Goal: Task Accomplishment & Management: Manage account settings

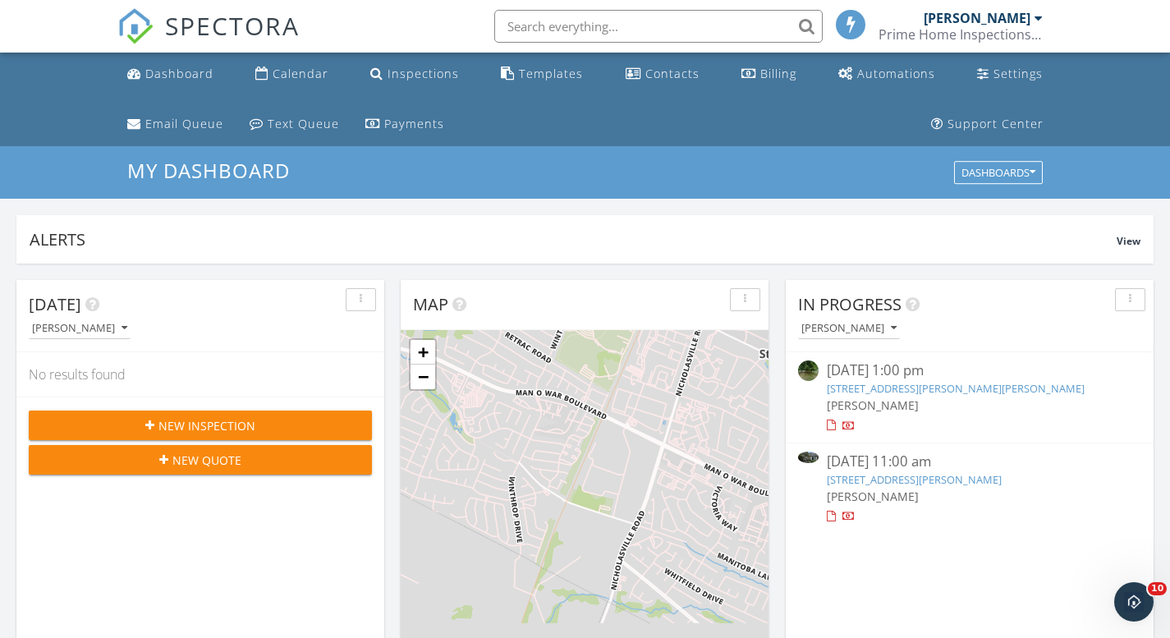
click at [882, 479] on link "1005 Griffin Gate Dr, Lexington, KY 40511" at bounding box center [914, 479] width 175 height 15
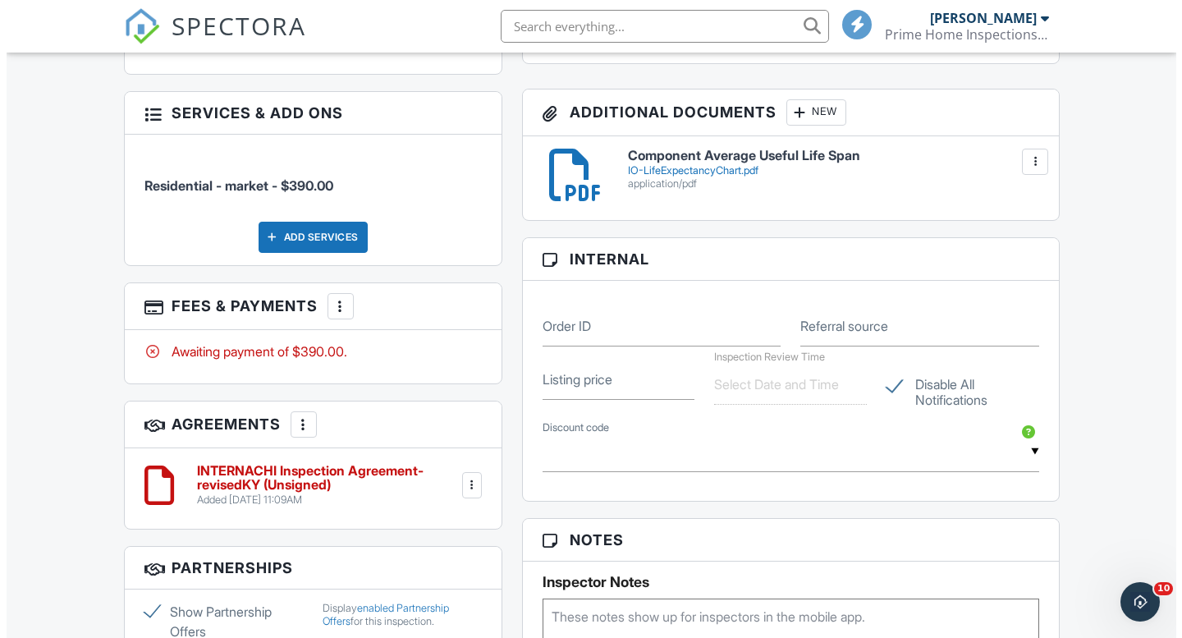
scroll to position [956, 0]
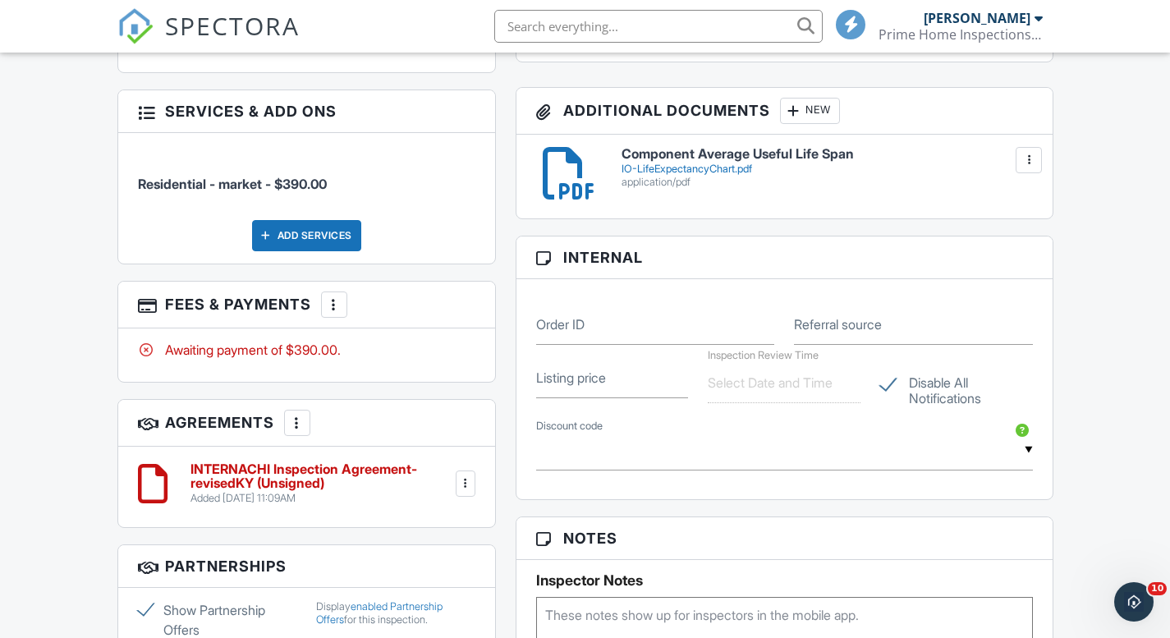
click at [342, 296] on div at bounding box center [334, 304] width 16 height 16
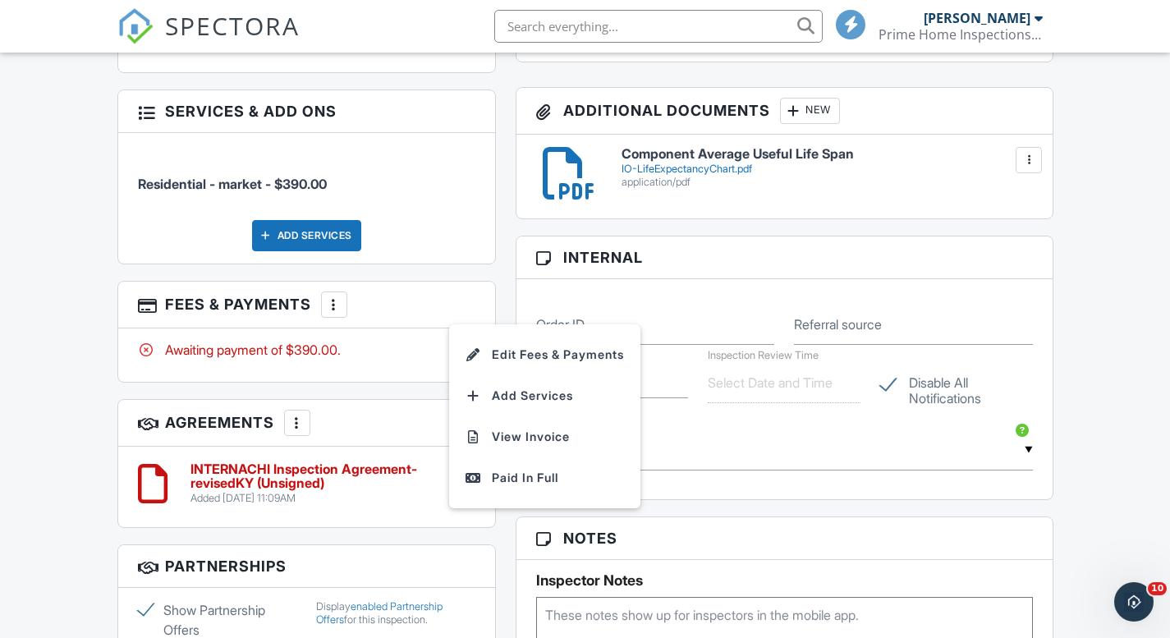
drag, startPoint x: 460, startPoint y: 291, endPoint x: 470, endPoint y: 291, distance: 9.0
click at [342, 296] on div at bounding box center [334, 304] width 16 height 16
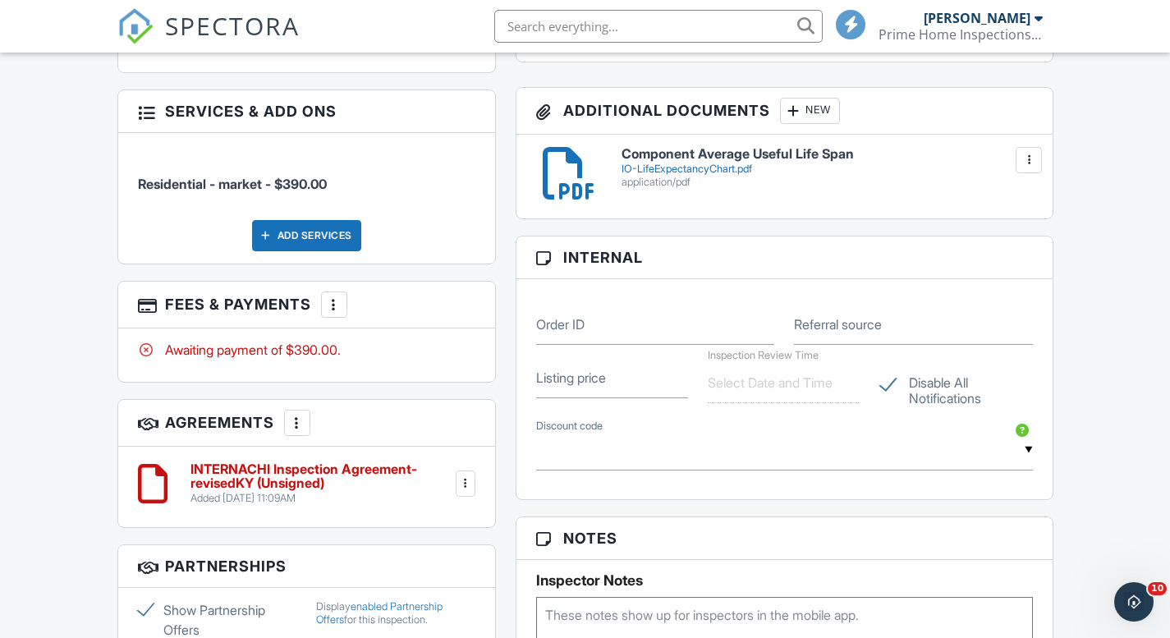
click at [342, 296] on div at bounding box center [334, 304] width 16 height 16
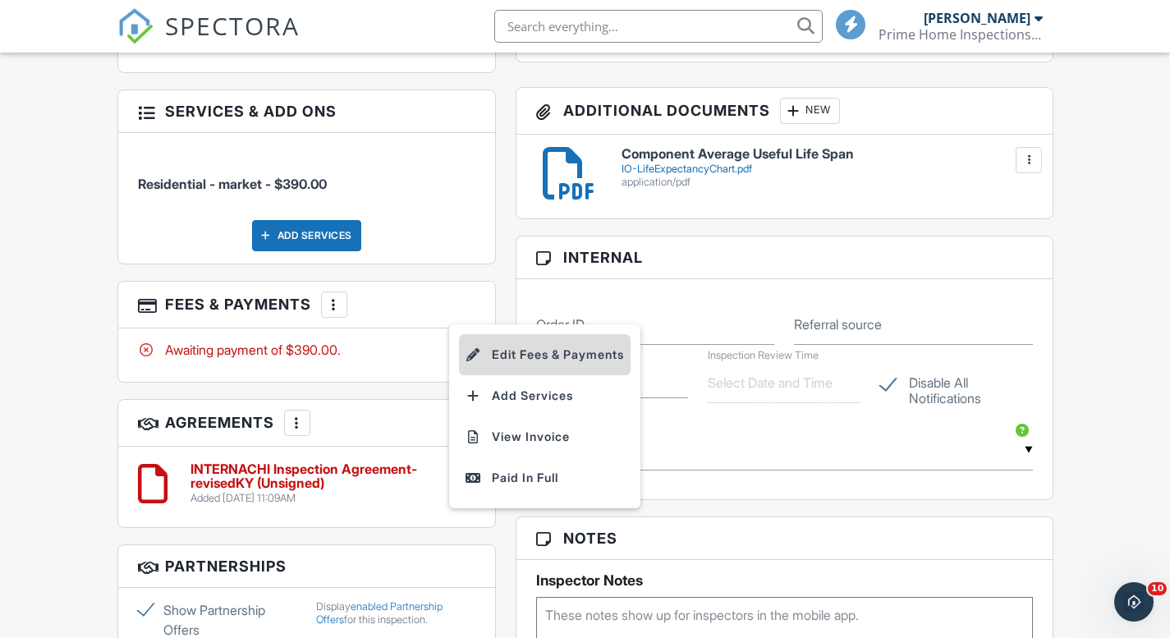
click at [498, 334] on li "Edit Fees & Payments" at bounding box center [545, 354] width 172 height 41
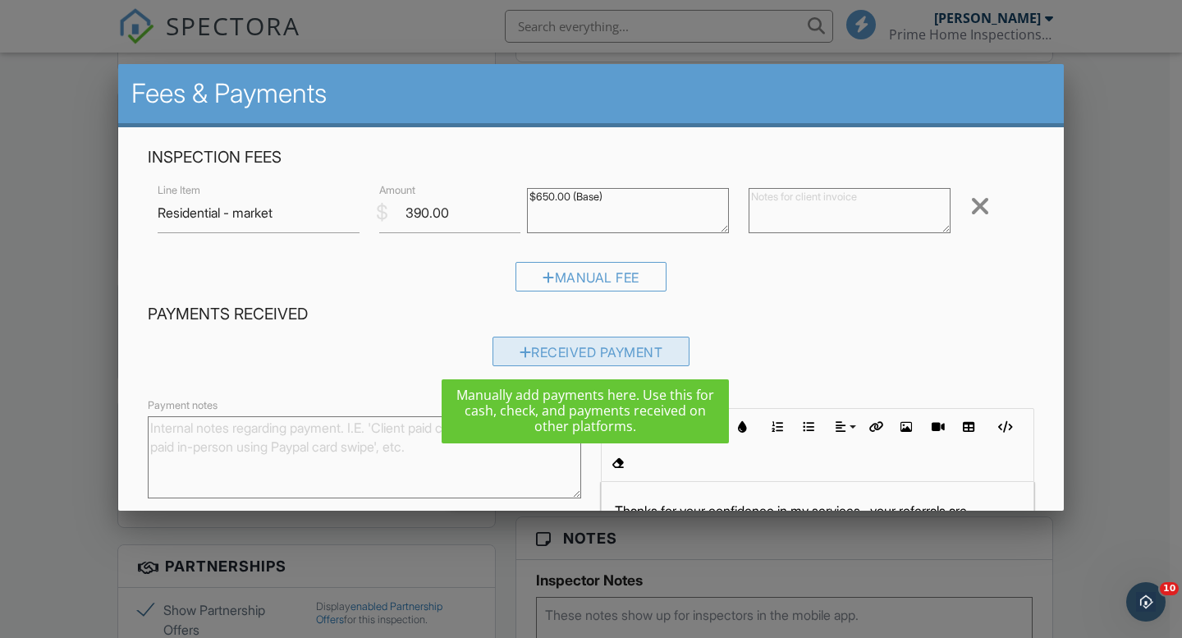
click at [584, 352] on div "Received Payment" at bounding box center [592, 352] width 198 height 30
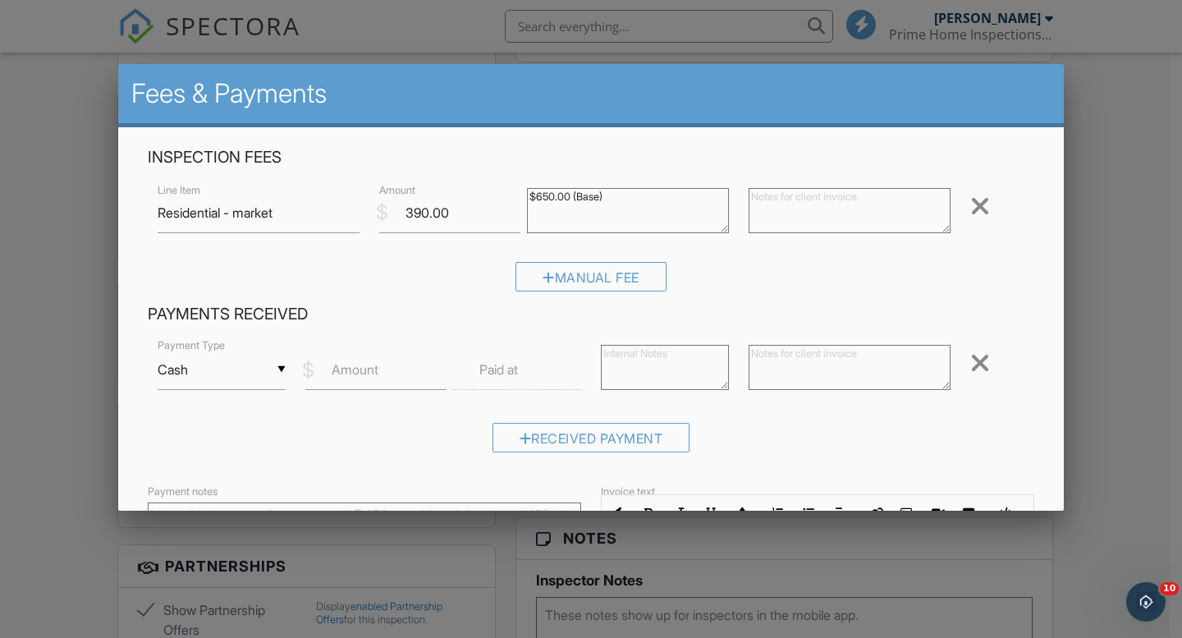
click at [277, 368] on div "▼ Cash Cash Check On-Site Card Other Cash Check On-Site Card Other" at bounding box center [222, 370] width 128 height 40
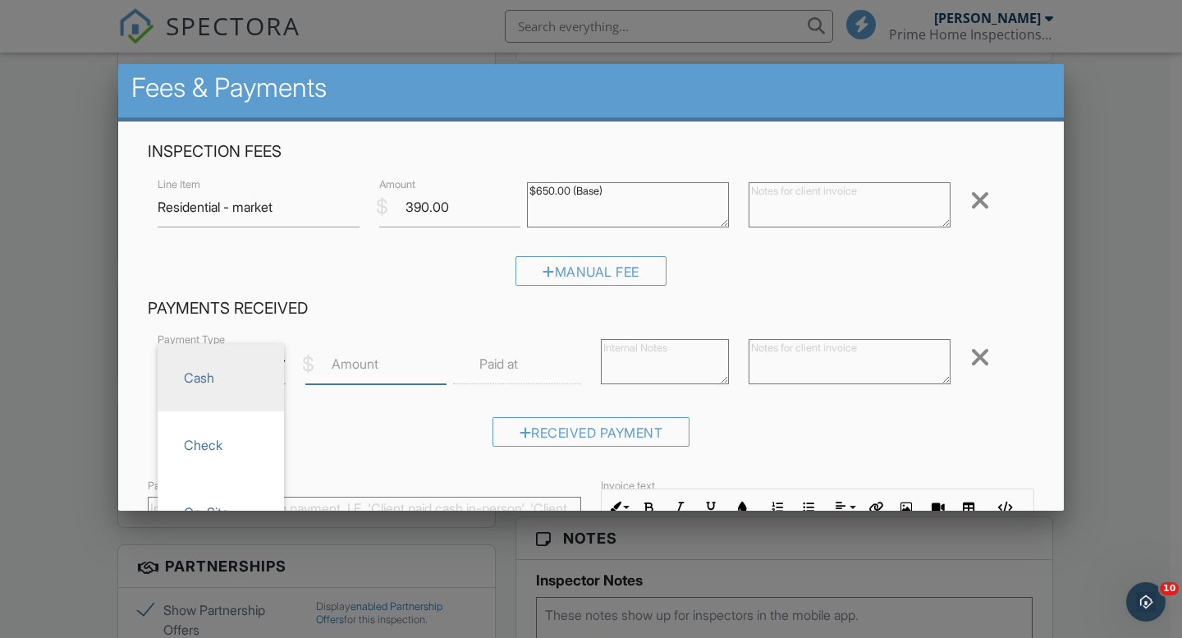
click at [358, 378] on input "Amount" at bounding box center [375, 364] width 141 height 40
type input "3909"
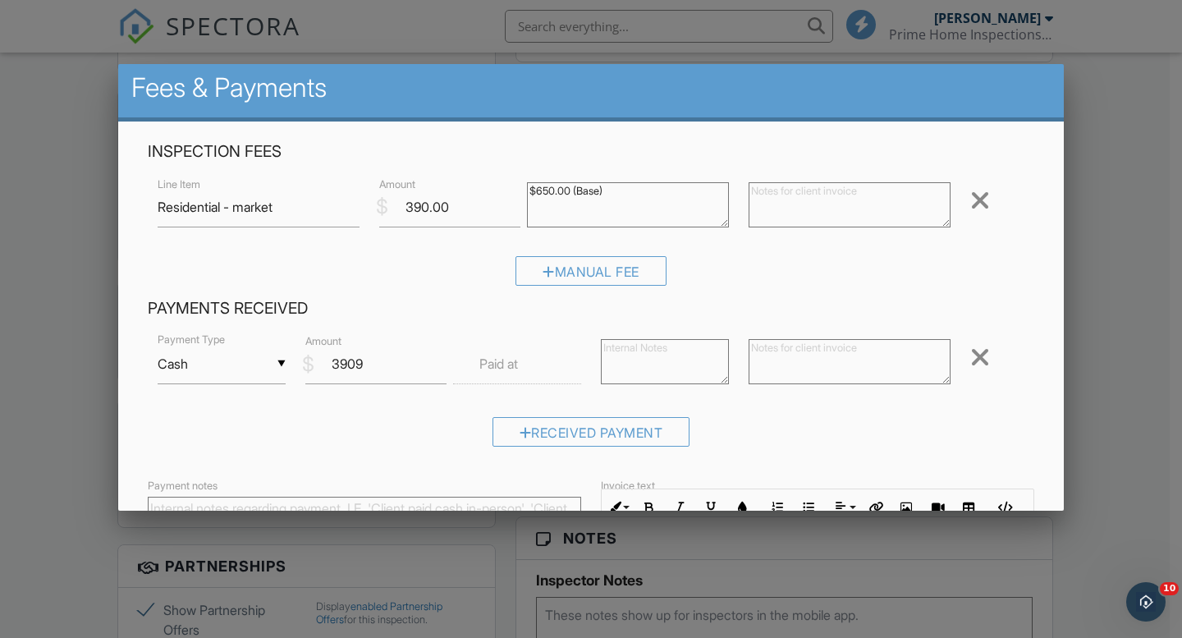
drag, startPoint x: 658, startPoint y: 358, endPoint x: 780, endPoint y: 347, distance: 122.0
click at [780, 347] on div "▼ Cash Cash Check On-Site Card Other Cash Check On-Site Card Other Payment Type…" at bounding box center [591, 366] width 887 height 70
click at [780, 347] on textarea at bounding box center [850, 361] width 202 height 45
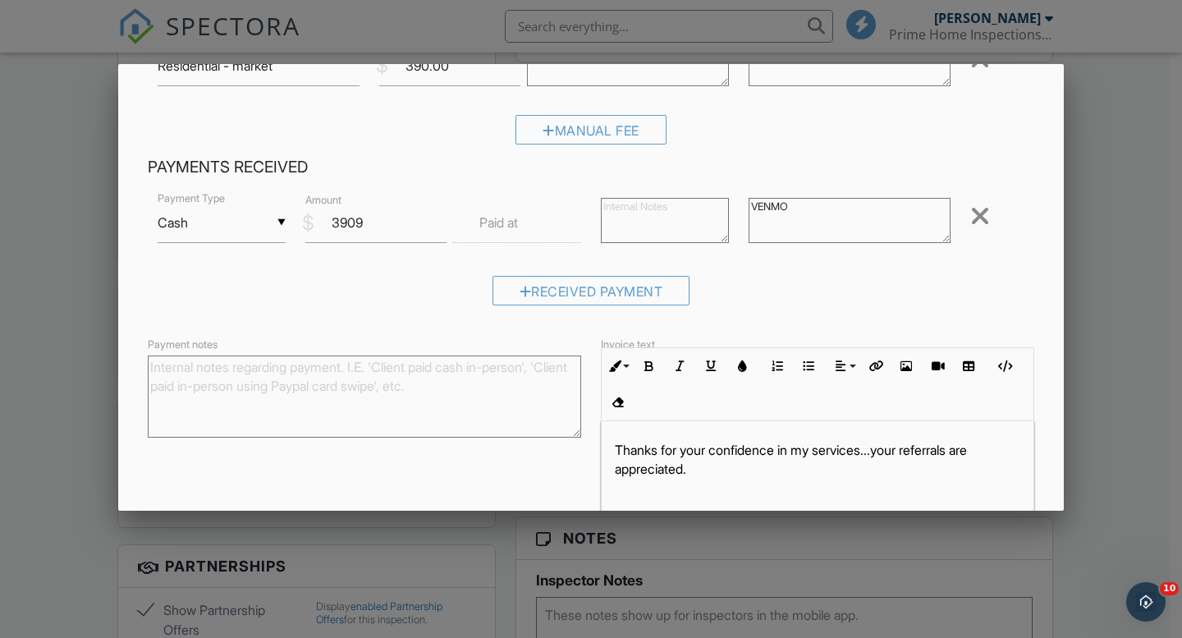
scroll to position [161, 0]
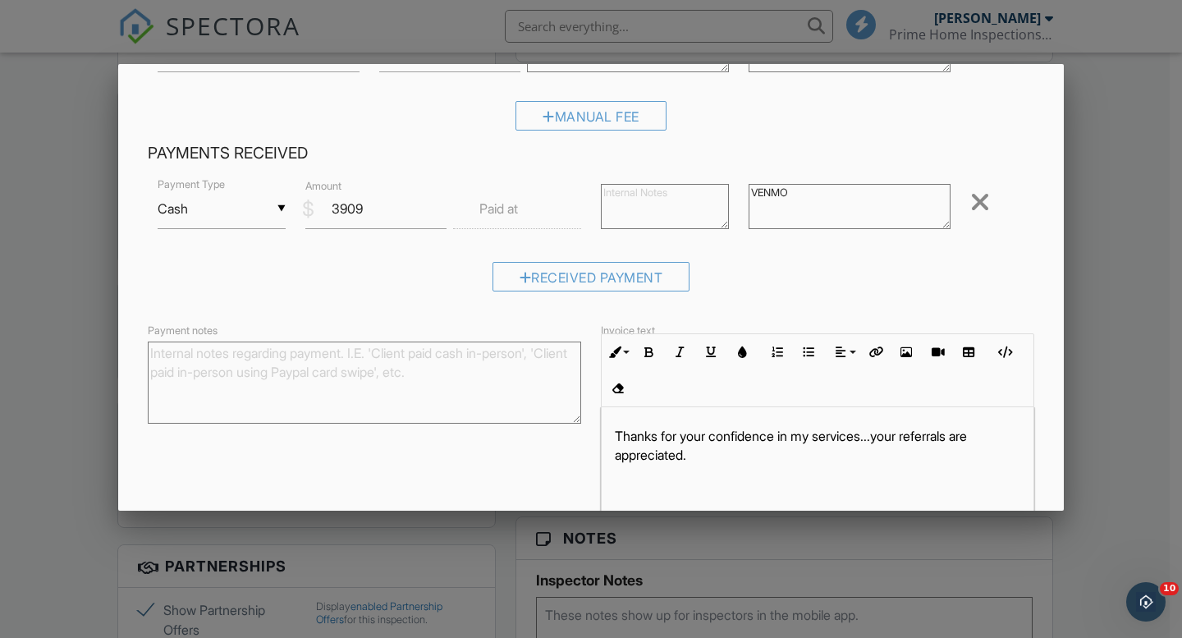
type textarea "VENMO"
click at [381, 208] on input "3909" at bounding box center [375, 209] width 141 height 40
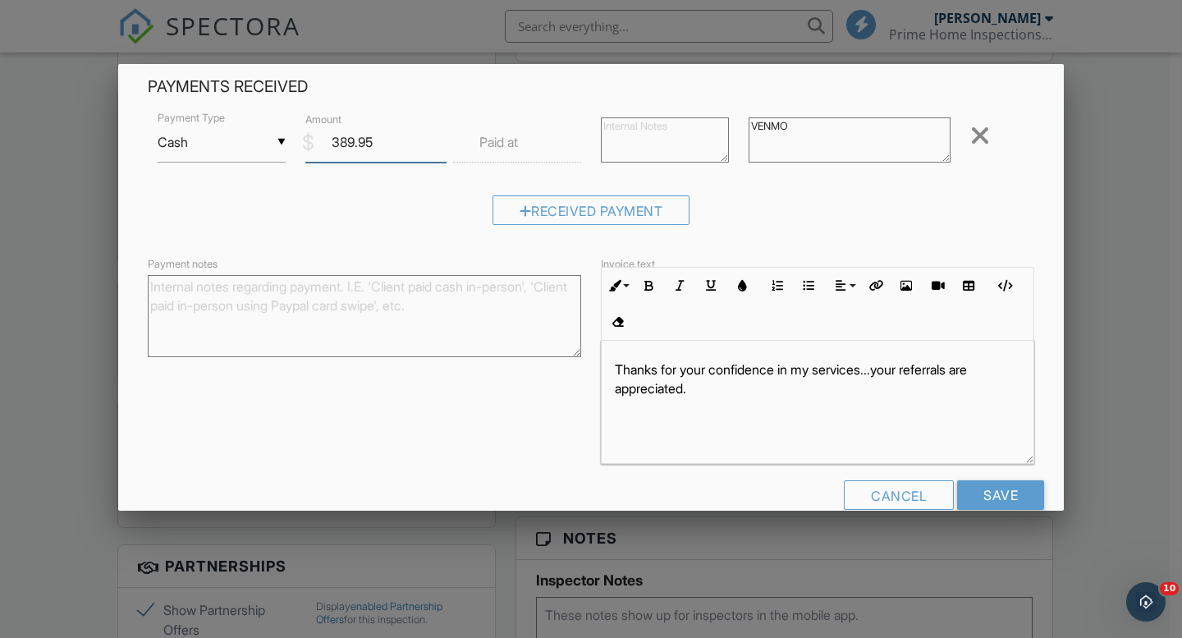
scroll to position [259, 0]
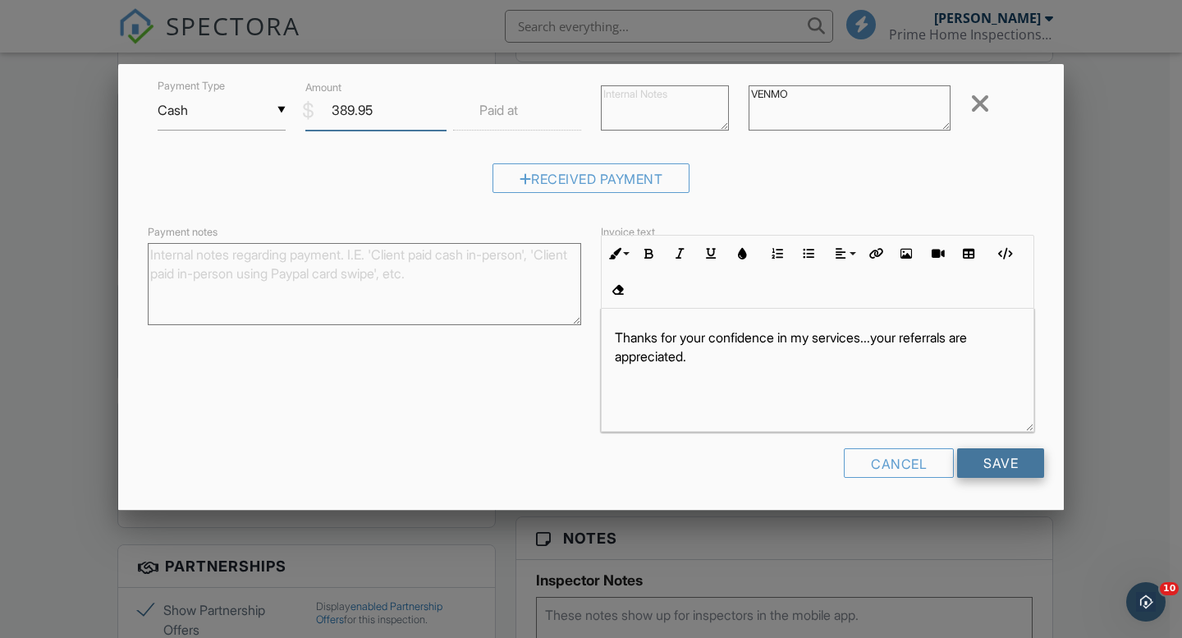
type input "389.95"
click at [993, 464] on input "Save" at bounding box center [1000, 463] width 87 height 30
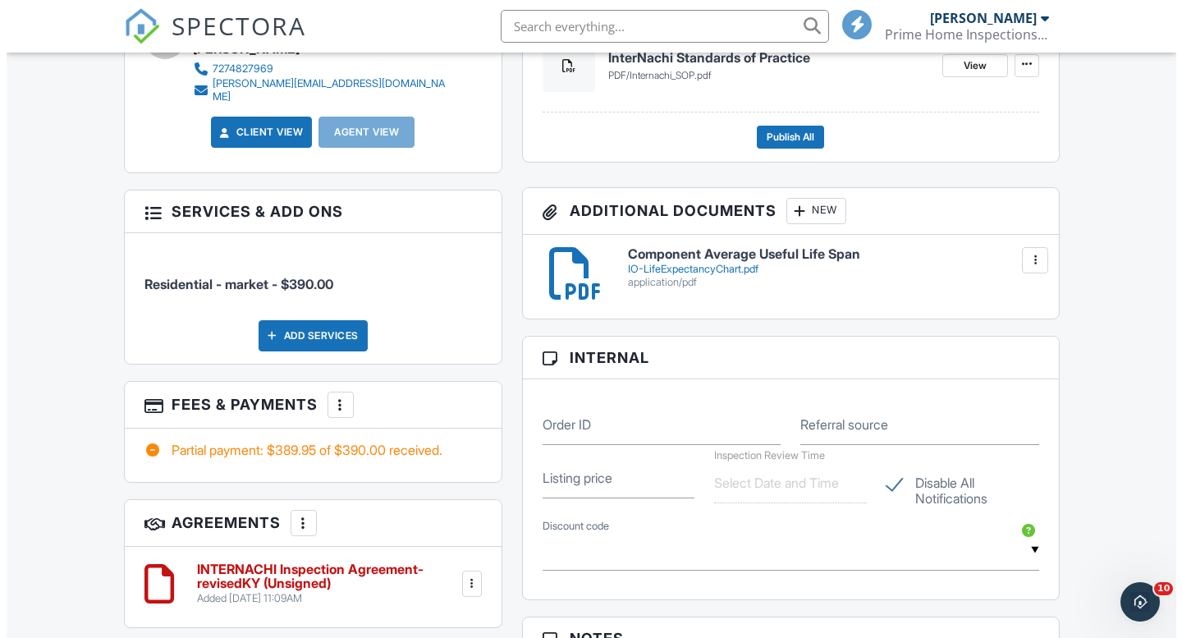
scroll to position [859, 0]
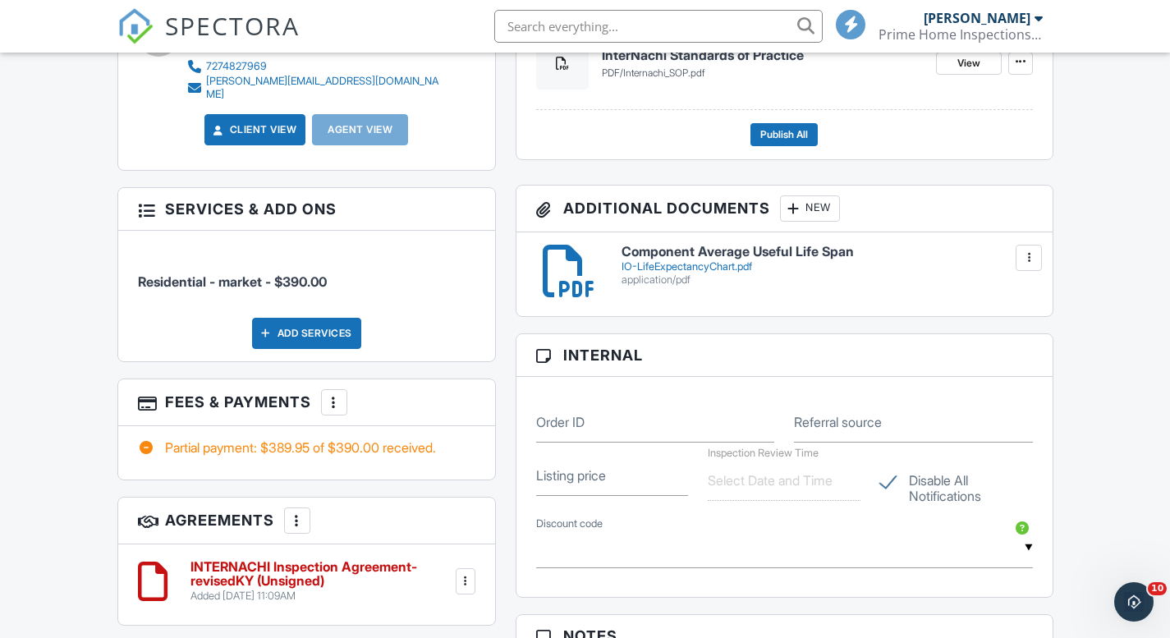
click at [342, 394] on div at bounding box center [334, 402] width 16 height 16
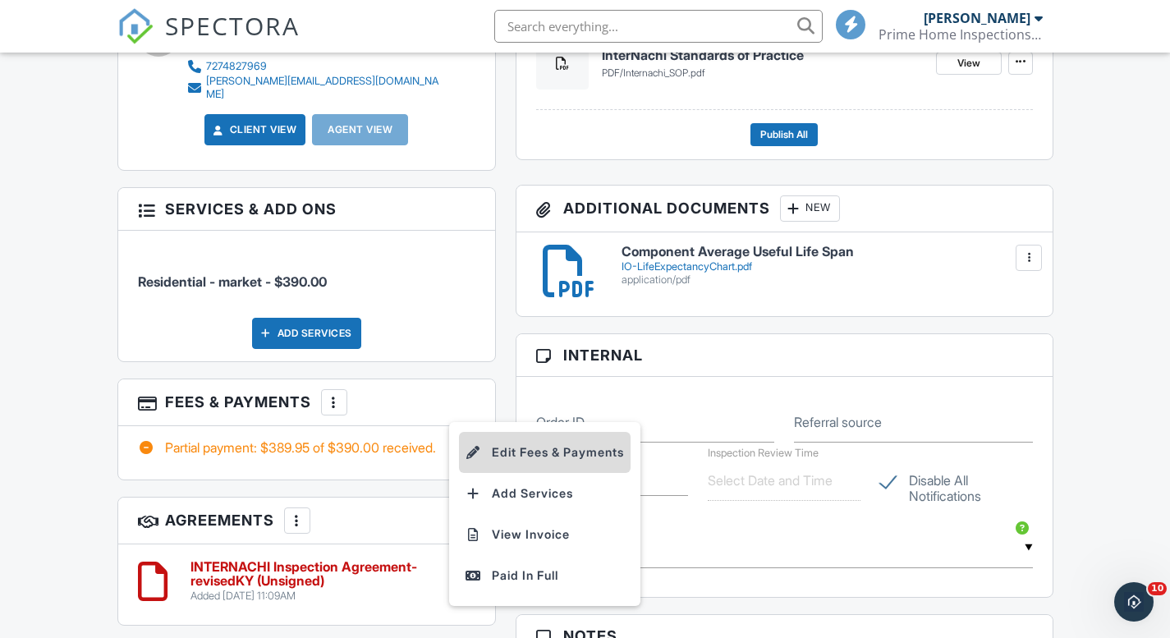
click at [506, 441] on li "Edit Fees & Payments" at bounding box center [545, 452] width 172 height 41
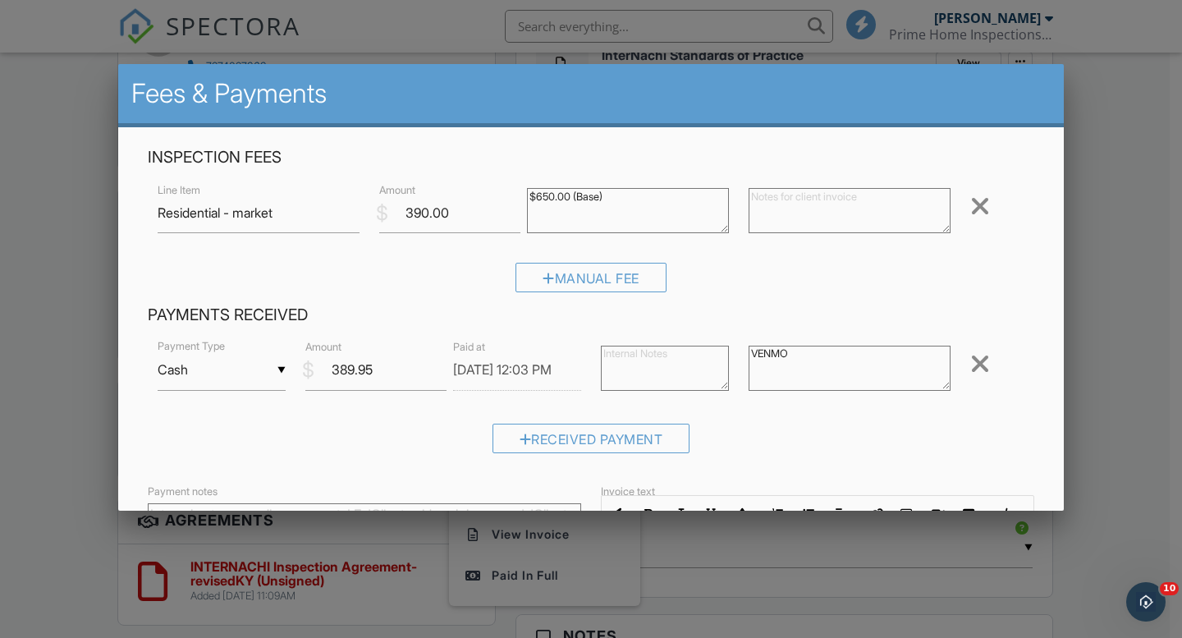
click at [506, 441] on div "Received Payment" at bounding box center [592, 438] width 198 height 30
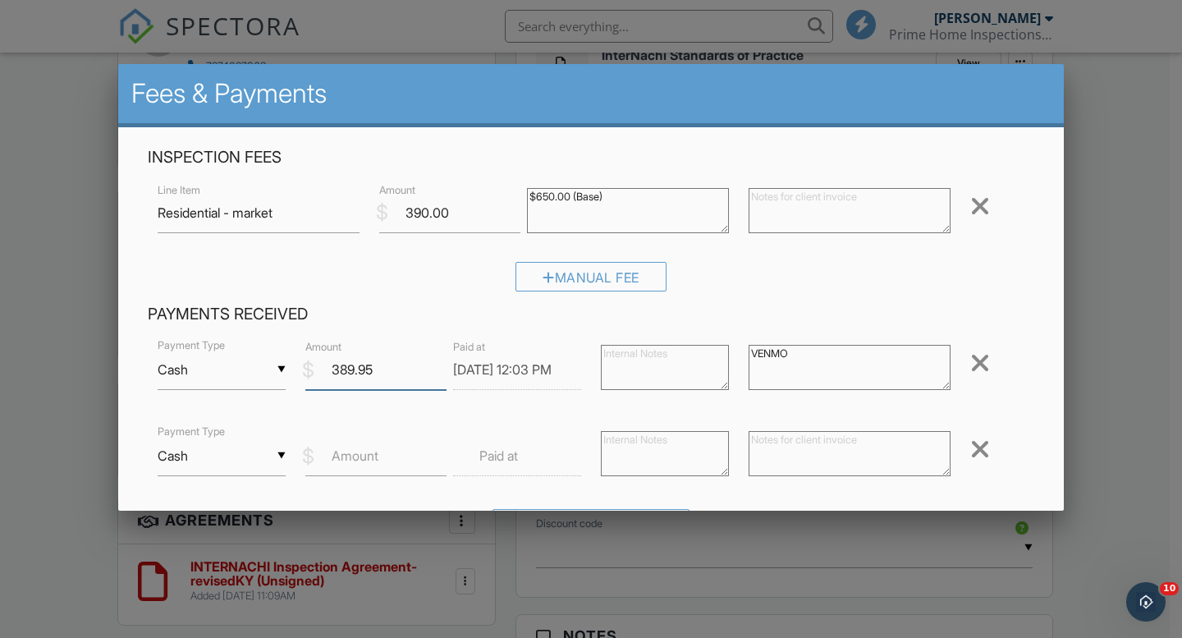
click at [391, 370] on input "389.95" at bounding box center [375, 370] width 141 height 40
type input "390.00"
click at [204, 455] on input "Cash" at bounding box center [222, 456] width 128 height 40
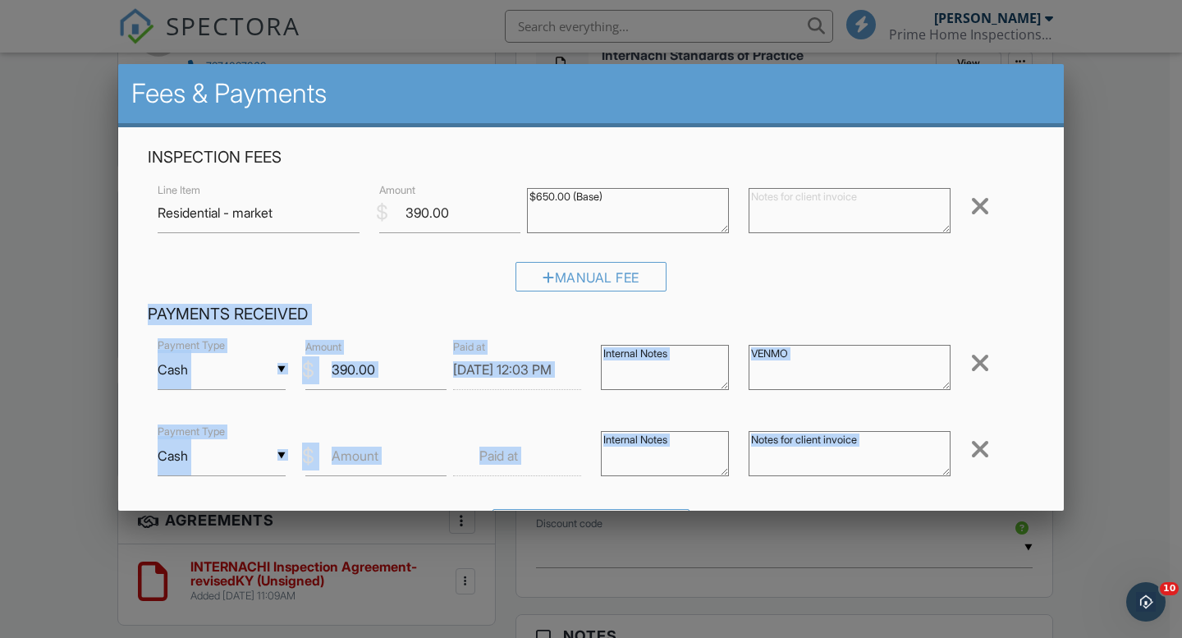
drag, startPoint x: 1002, startPoint y: 291, endPoint x: 966, endPoint y: 447, distance: 160.1
click at [966, 447] on div "Inspection Fees Line Item Residential - market $ Amount 390.00 $650.00 (Base) R…" at bounding box center [591, 349] width 906 height 405
click at [976, 454] on div at bounding box center [980, 449] width 20 height 26
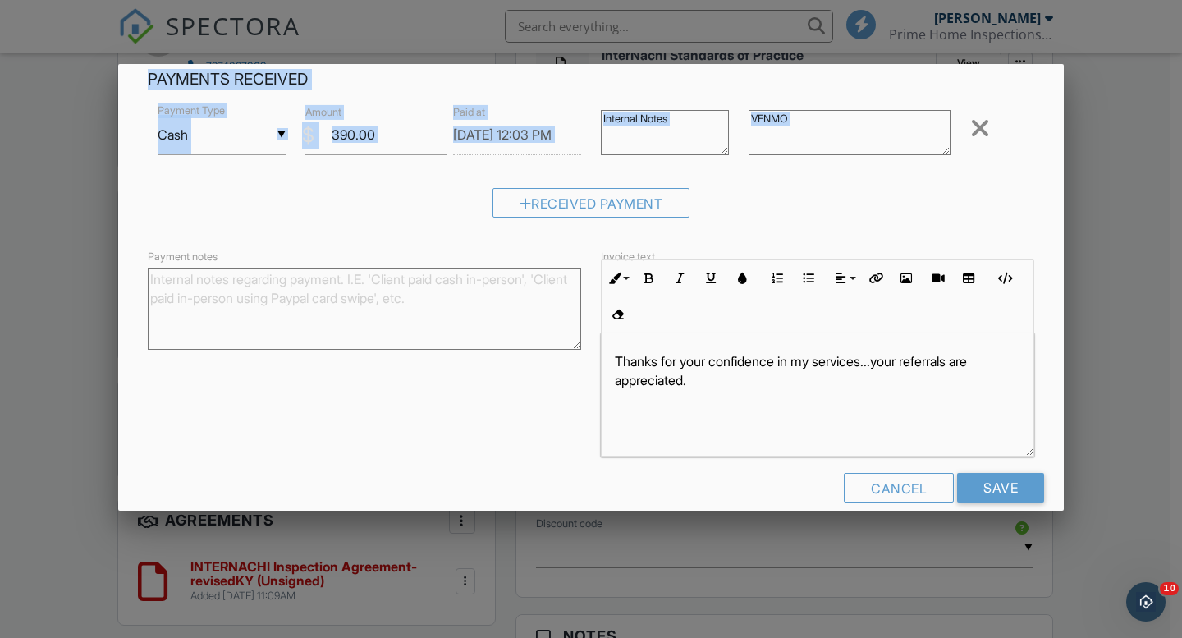
scroll to position [259, 0]
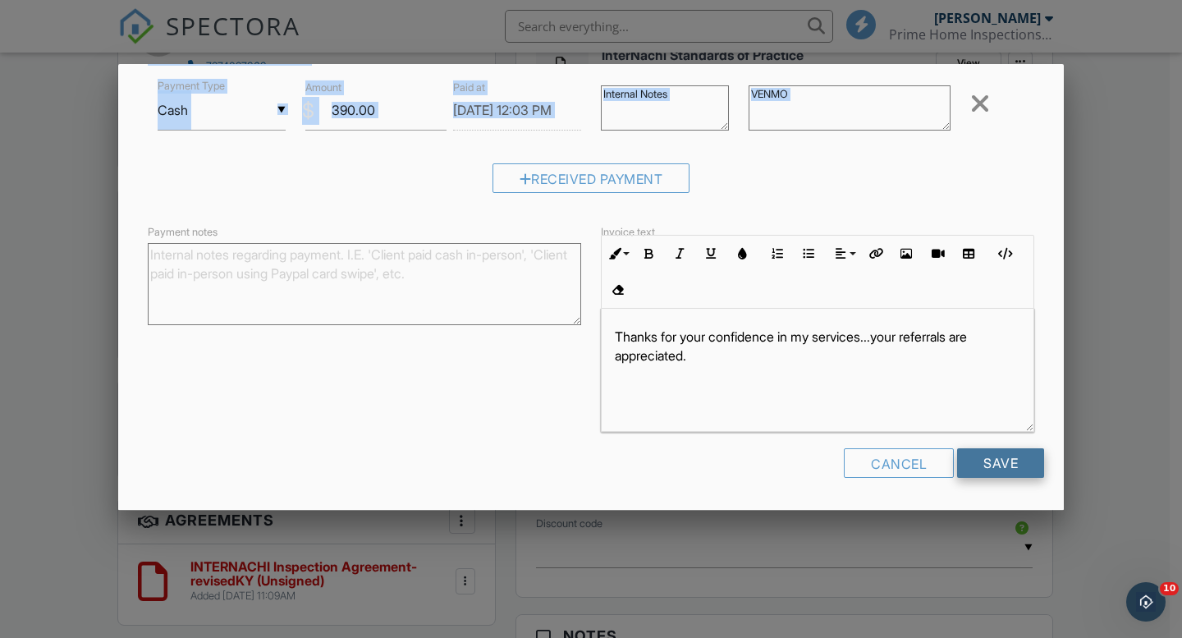
click at [989, 471] on input "Save" at bounding box center [1000, 463] width 87 height 30
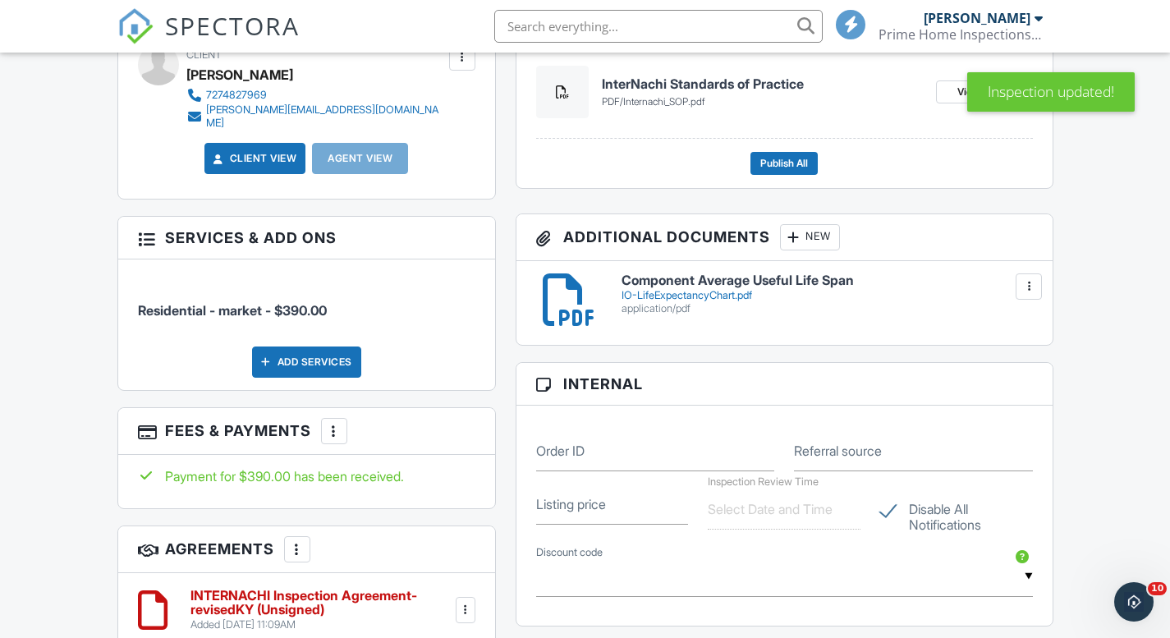
scroll to position [833, 0]
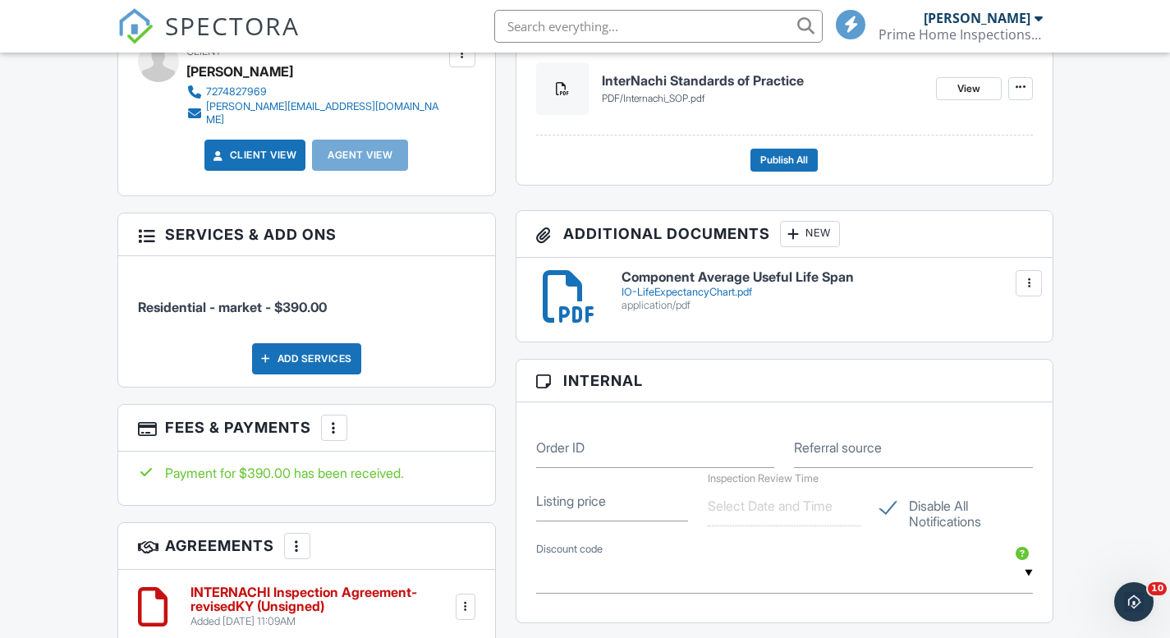
click at [470, 598] on div at bounding box center [465, 606] width 16 height 16
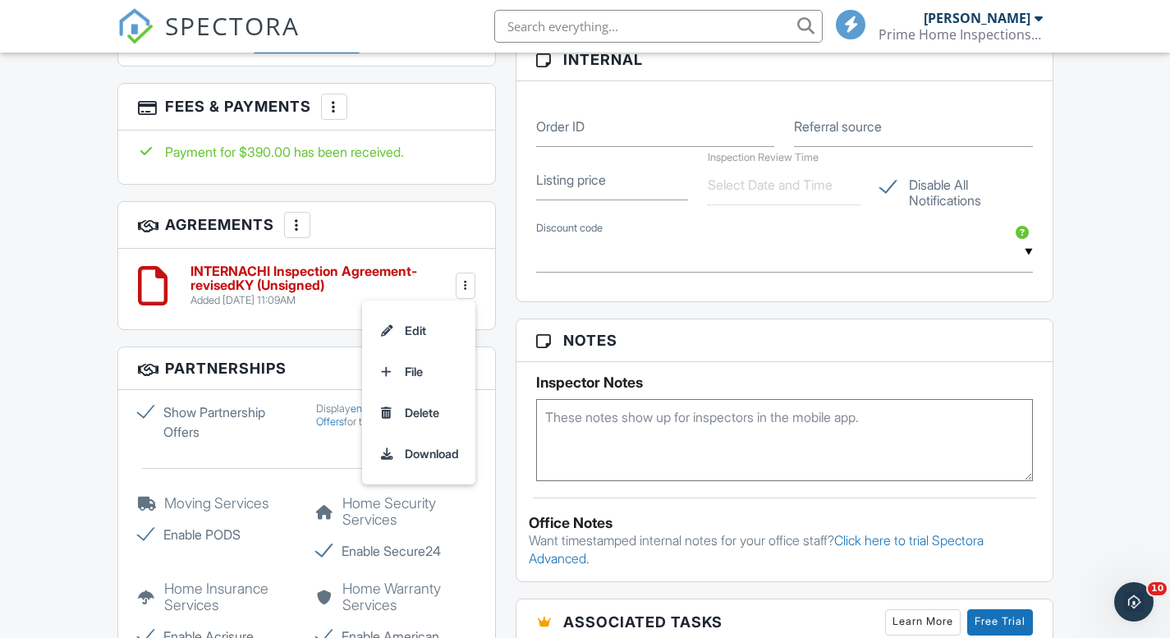
scroll to position [1164, 0]
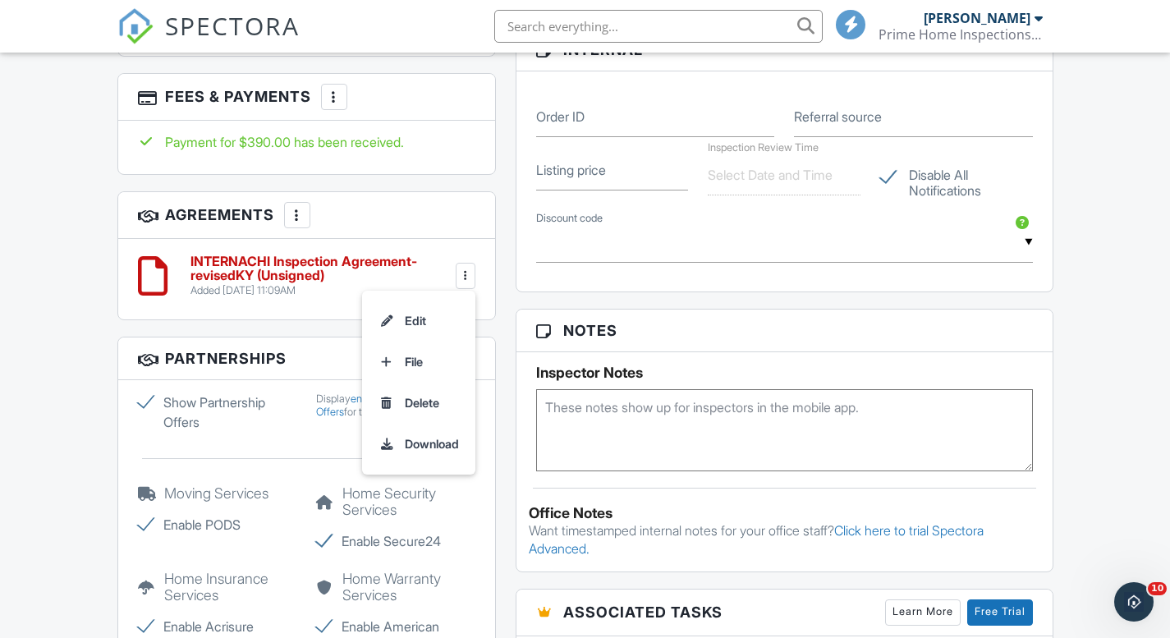
click at [329, 269] on h6 "INTERNACHI Inspection Agreement-revisedKY (Unsigned)" at bounding box center [321, 268] width 262 height 29
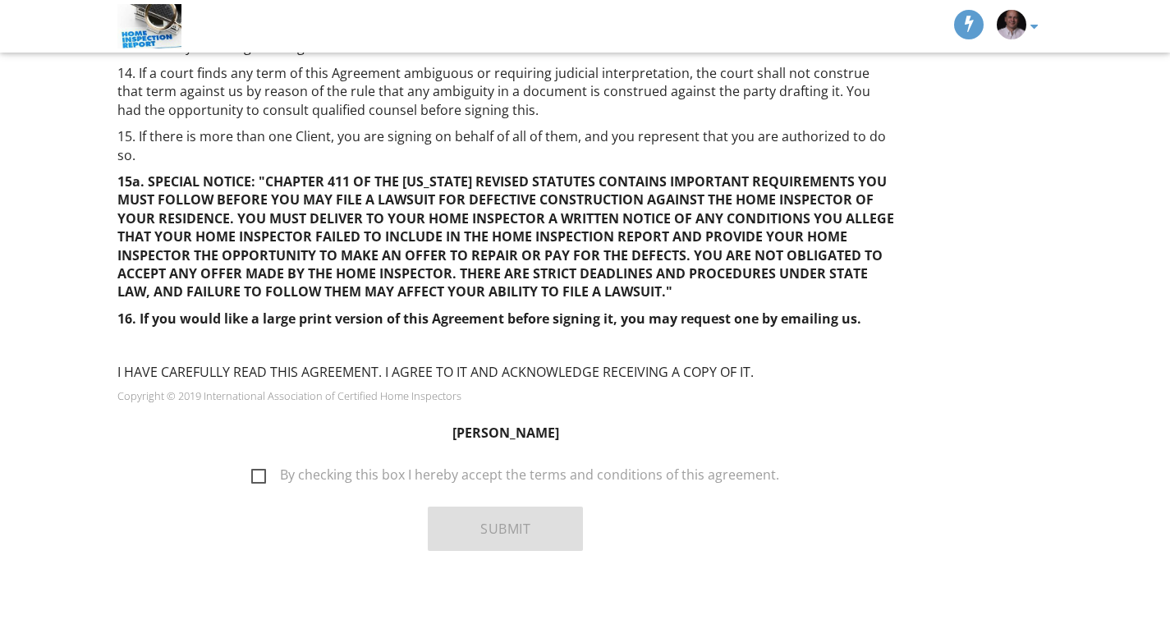
scroll to position [1534, 0]
click at [265, 474] on label "By checking this box I hereby accept the terms and conditions of this agreement." at bounding box center [515, 476] width 528 height 21
click at [252, 471] on input "By checking this box I hereby accept the terms and conditions of this agreement." at bounding box center [246, 465] width 11 height 11
checkbox input "true"
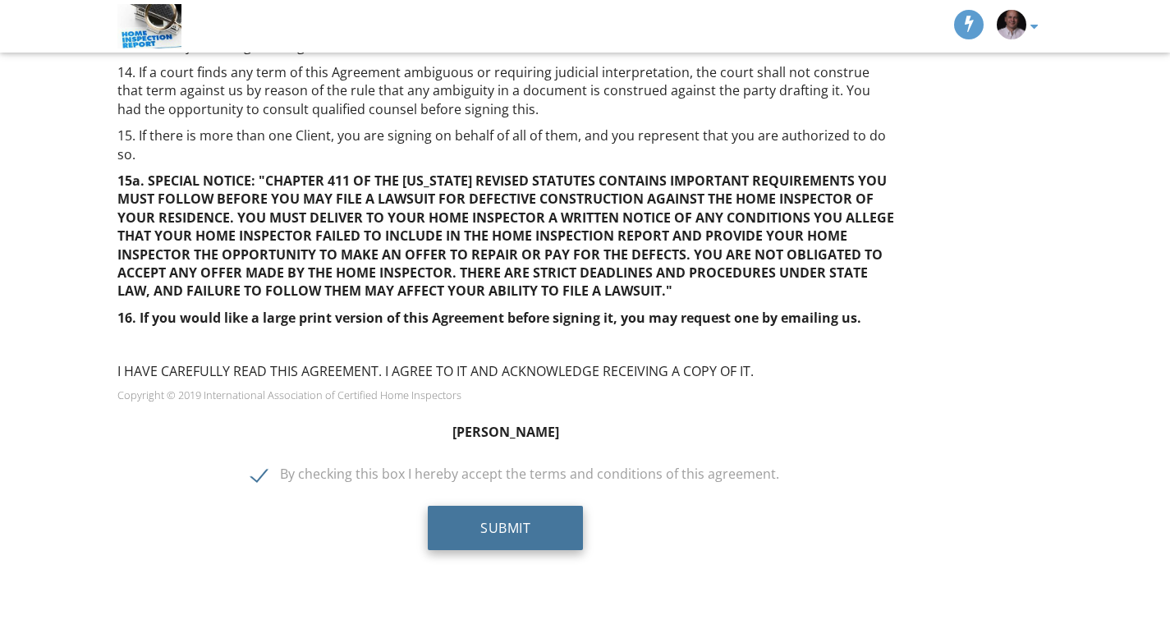
click at [501, 535] on button "Submit" at bounding box center [505, 528] width 155 height 44
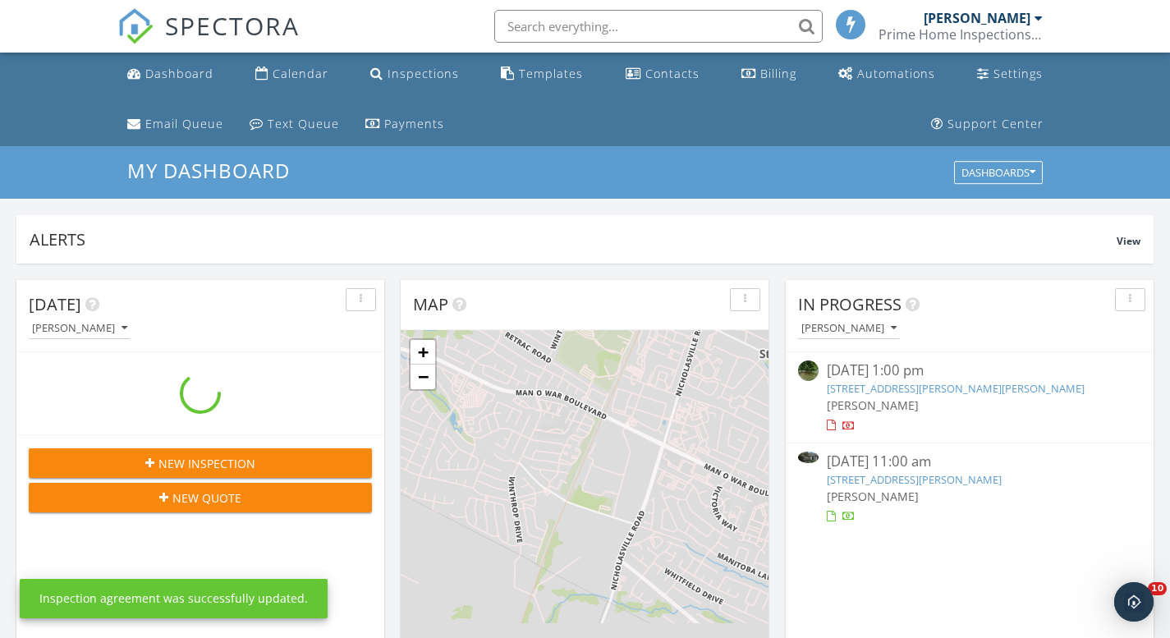
scroll to position [1519, 1195]
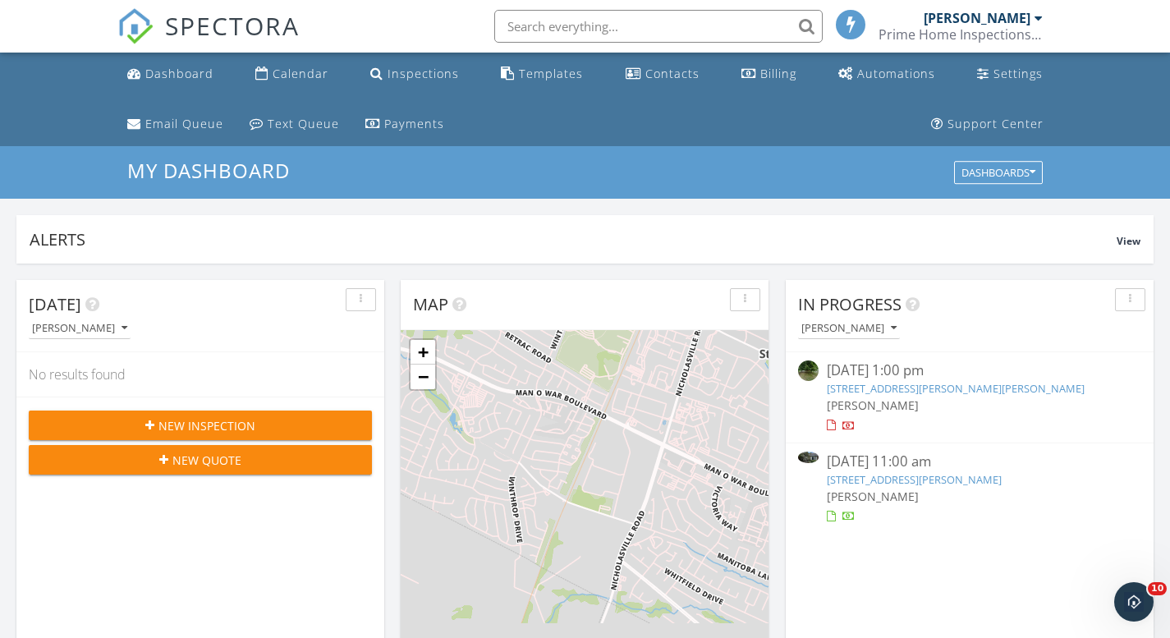
click at [900, 473] on link "1005 Griffin Gate Dr, Lexington, KY 40511" at bounding box center [914, 479] width 175 height 15
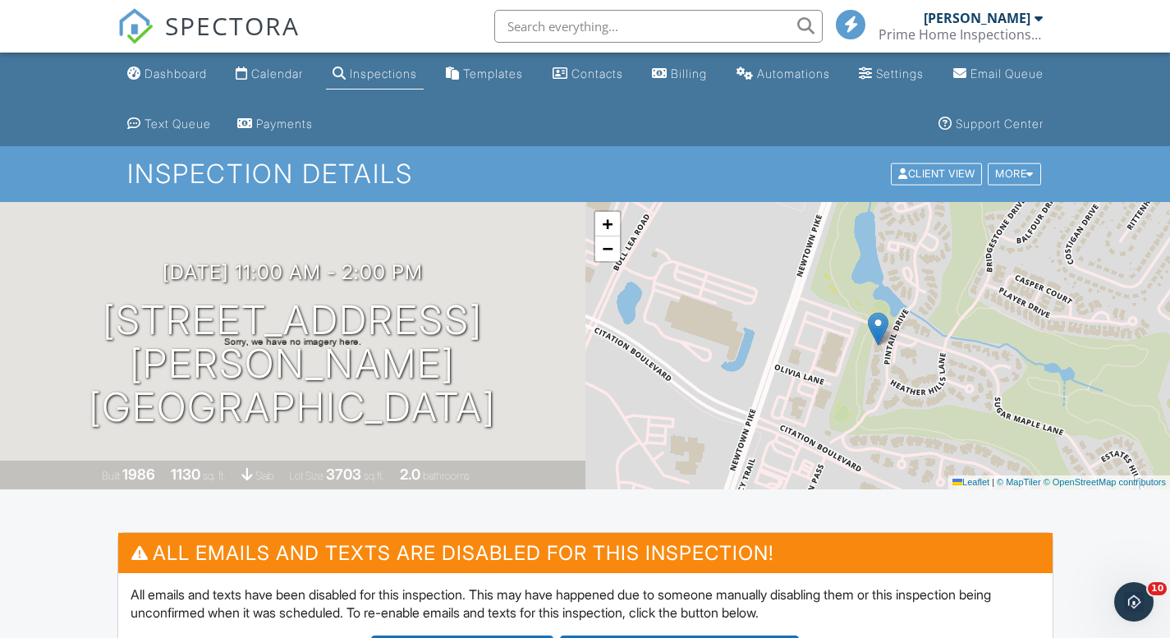
drag, startPoint x: 117, startPoint y: 1, endPoint x: 144, endPoint y: -26, distance: 38.3
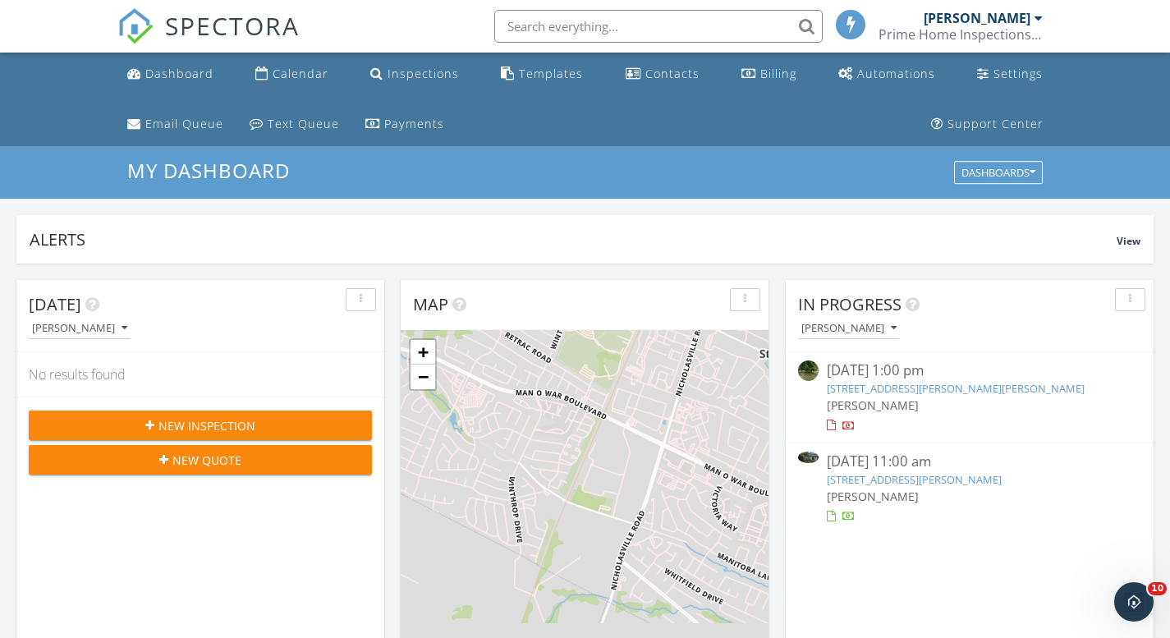
click at [907, 475] on link "[STREET_ADDRESS][PERSON_NAME]" at bounding box center [914, 479] width 175 height 15
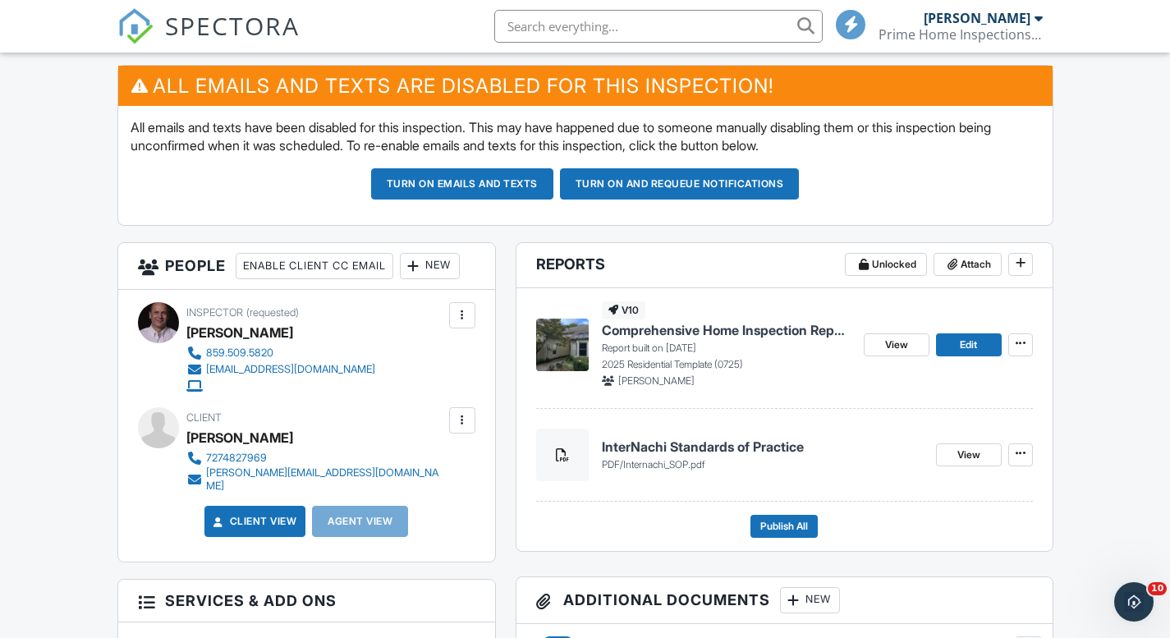
scroll to position [470, 0]
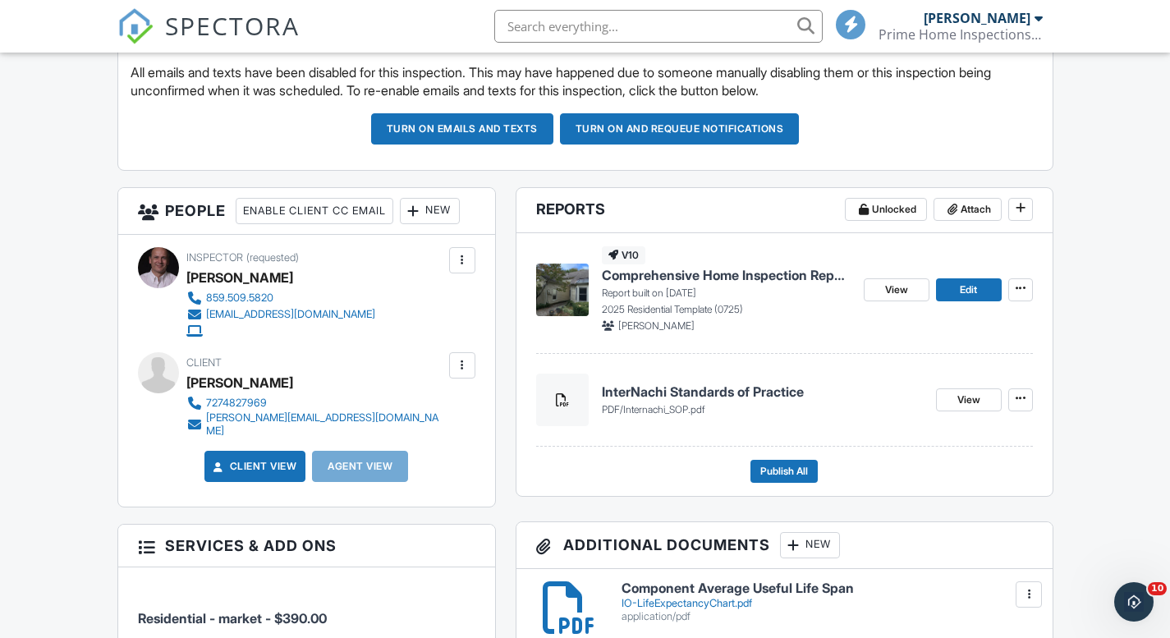
click at [859, 479] on footer "Publish All" at bounding box center [784, 465] width 497 height 36
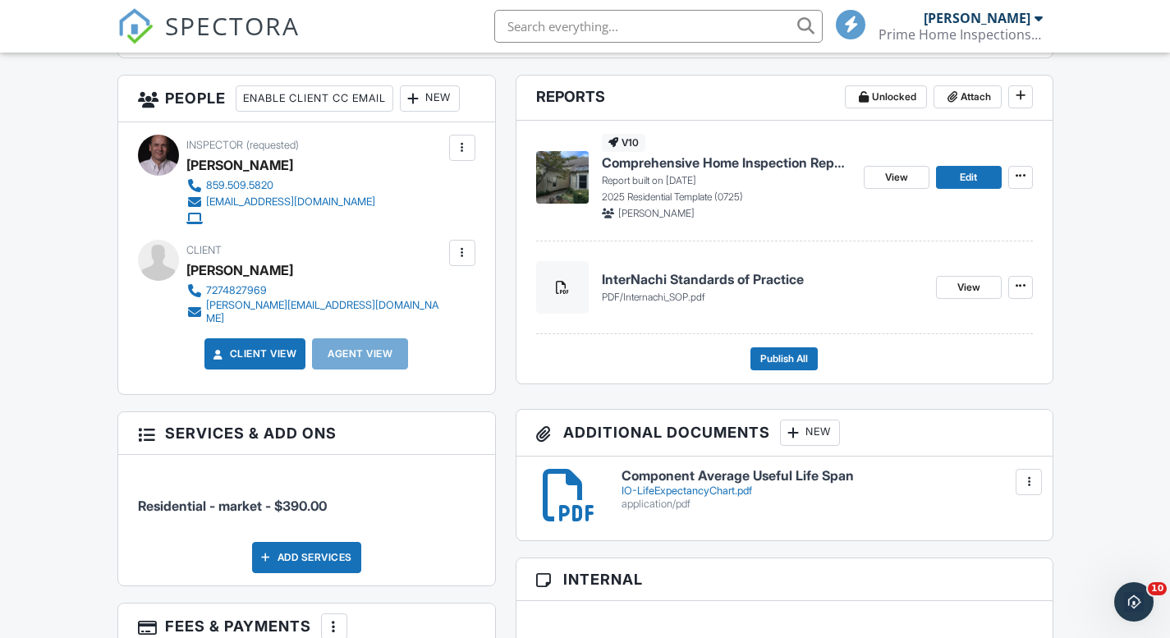
scroll to position [688, 0]
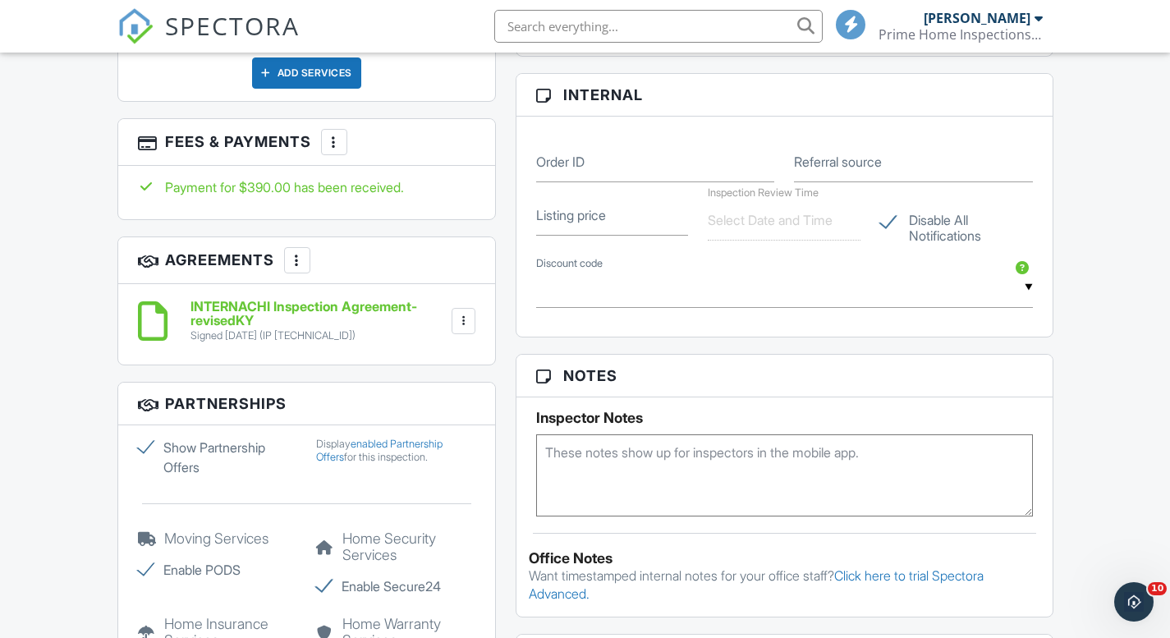
click at [919, 564] on div "Office Notes" at bounding box center [784, 558] width 511 height 16
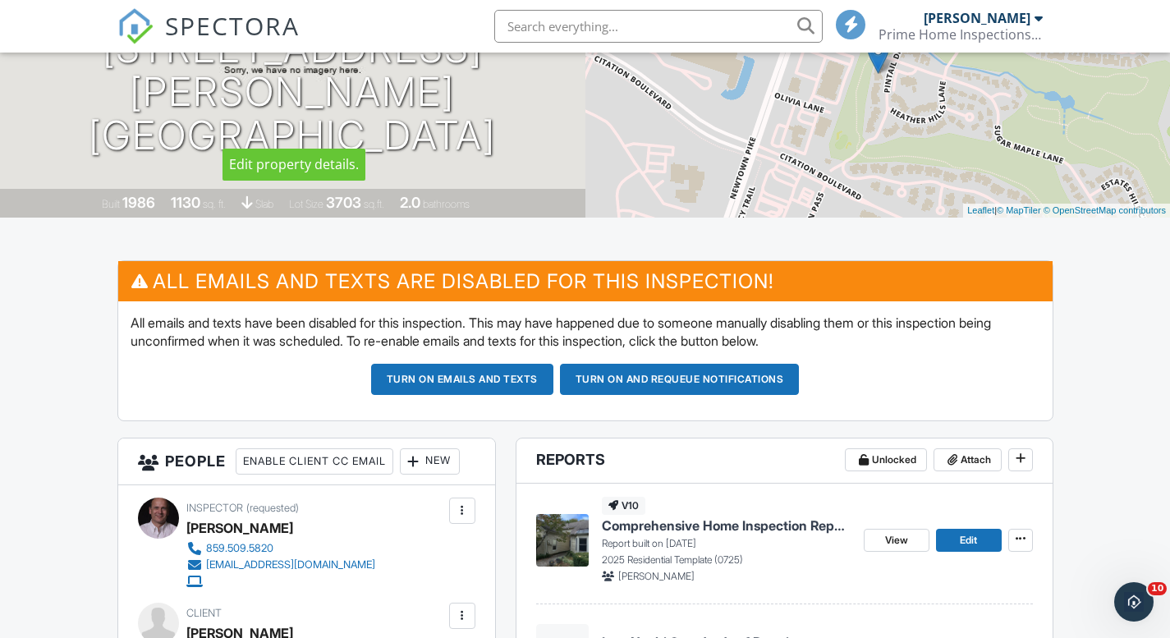
scroll to position [273, 0]
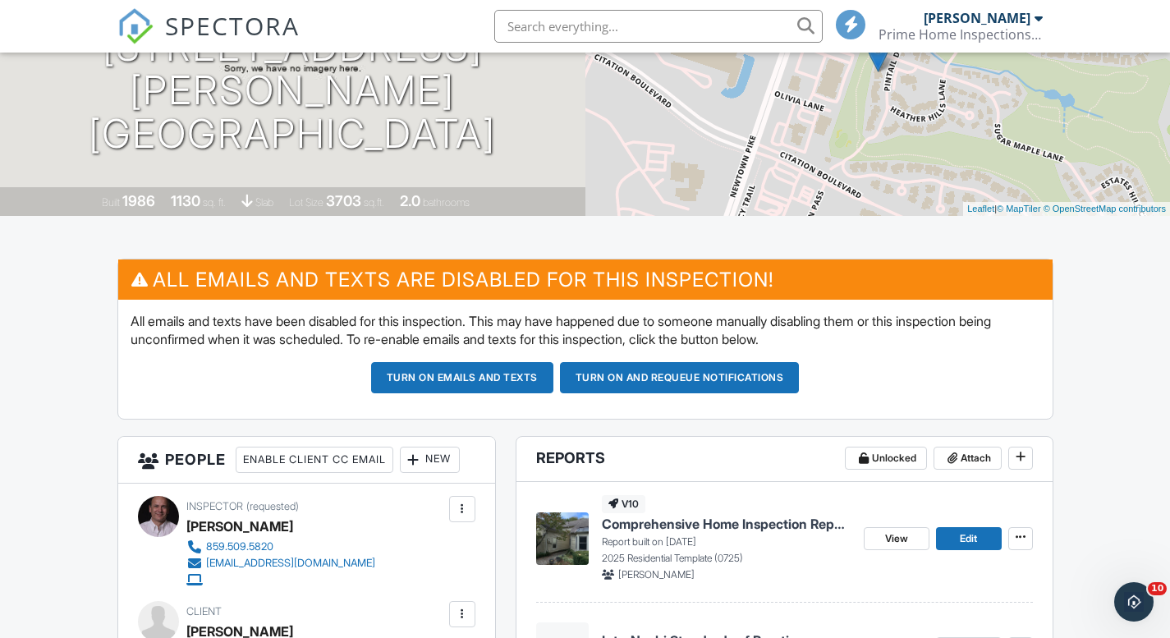
click at [864, 383] on div "Turn on emails and texts Turn on and Requeue Notifications" at bounding box center [585, 377] width 909 height 31
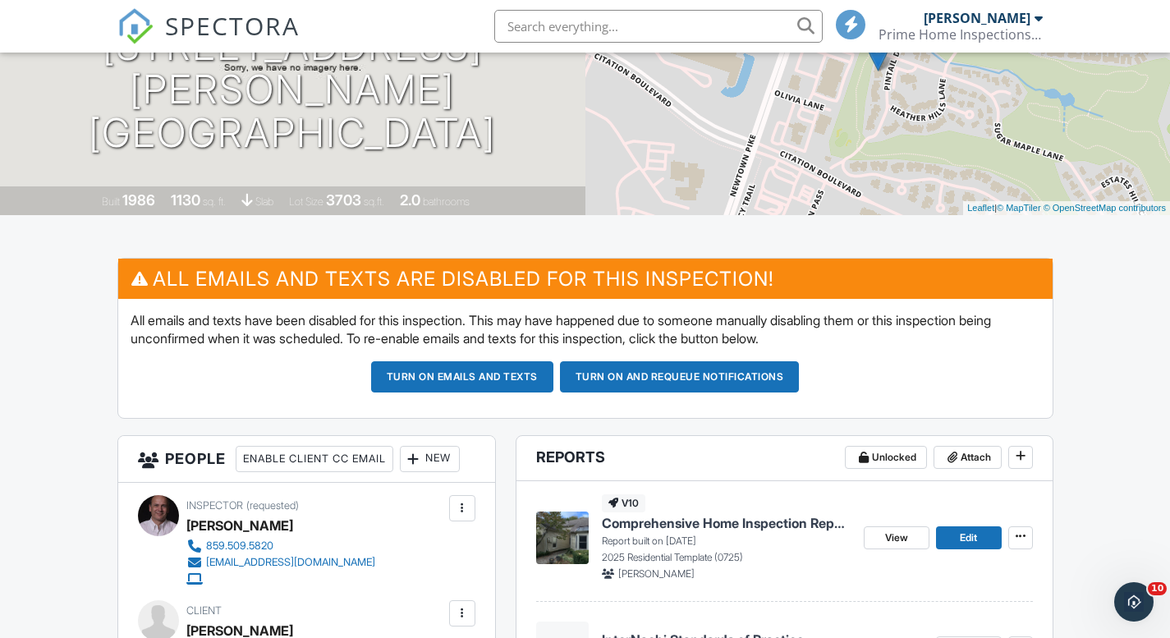
scroll to position [276, 0]
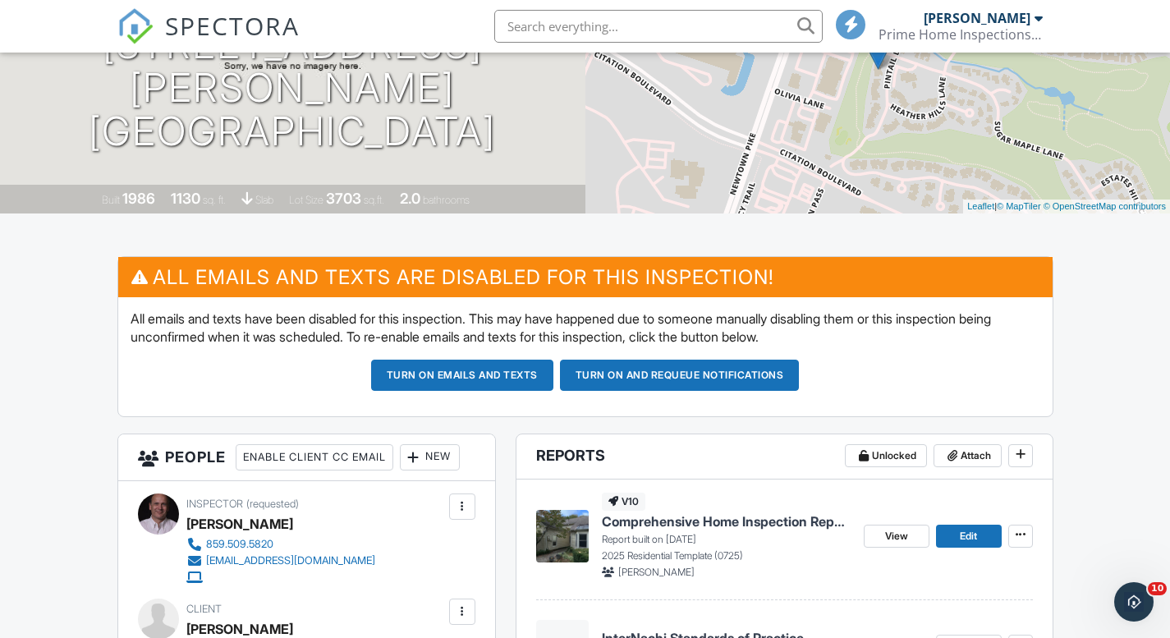
click at [1029, 346] on div "All emails and texts have been disabled for this inspection. This may have happ…" at bounding box center [585, 356] width 934 height 119
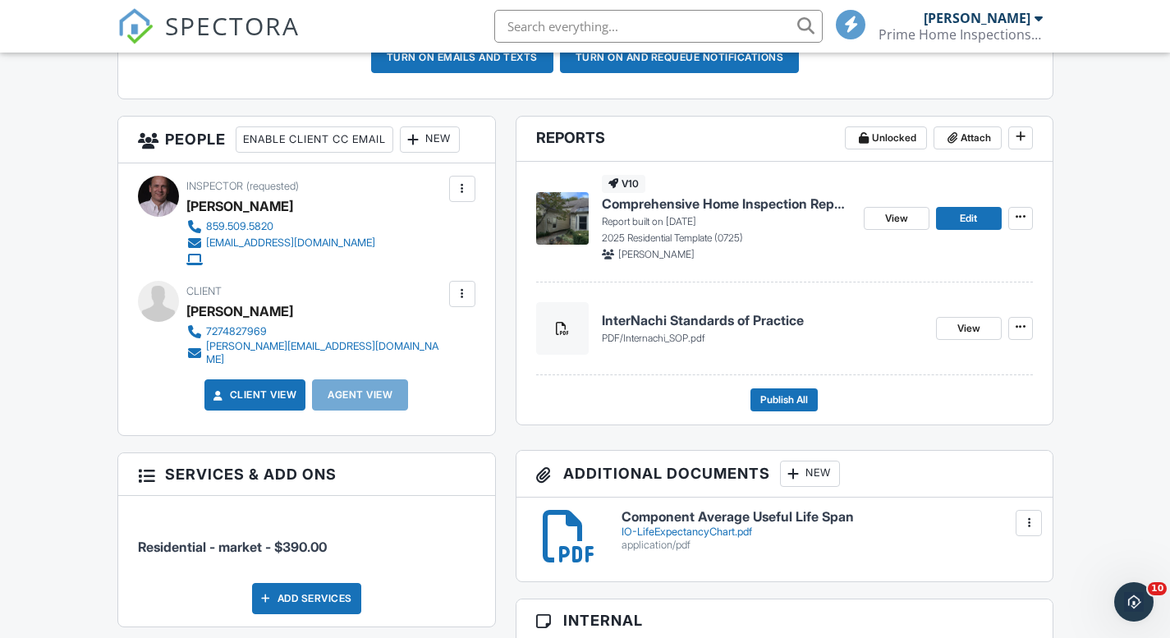
scroll to position [596, 0]
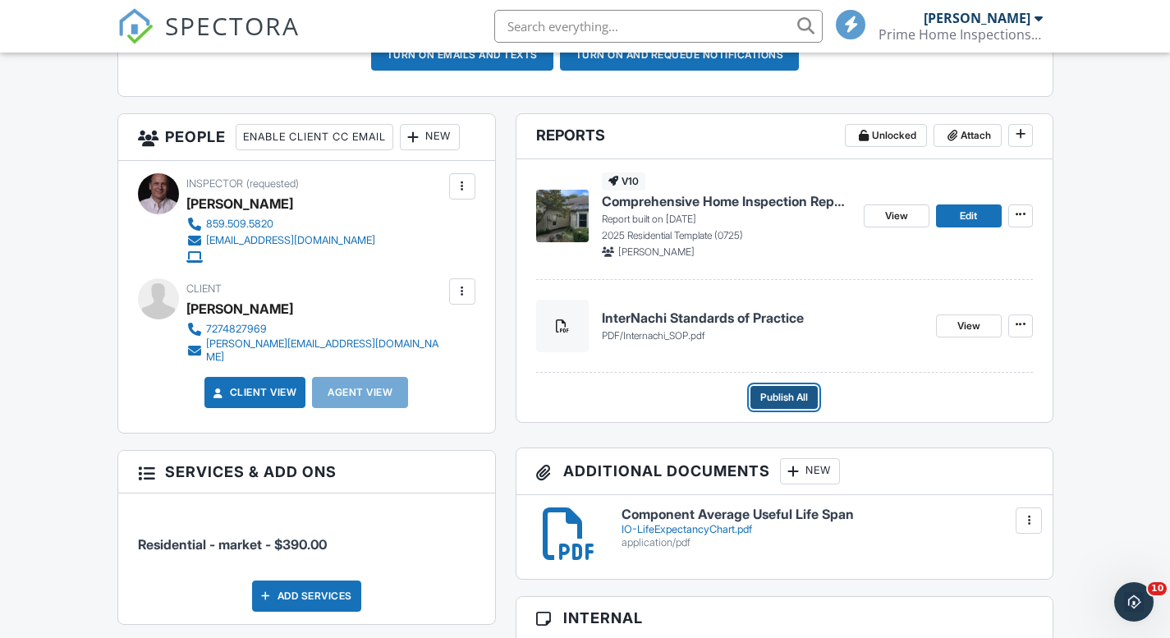
click at [795, 398] on span "Publish All" at bounding box center [784, 397] width 48 height 16
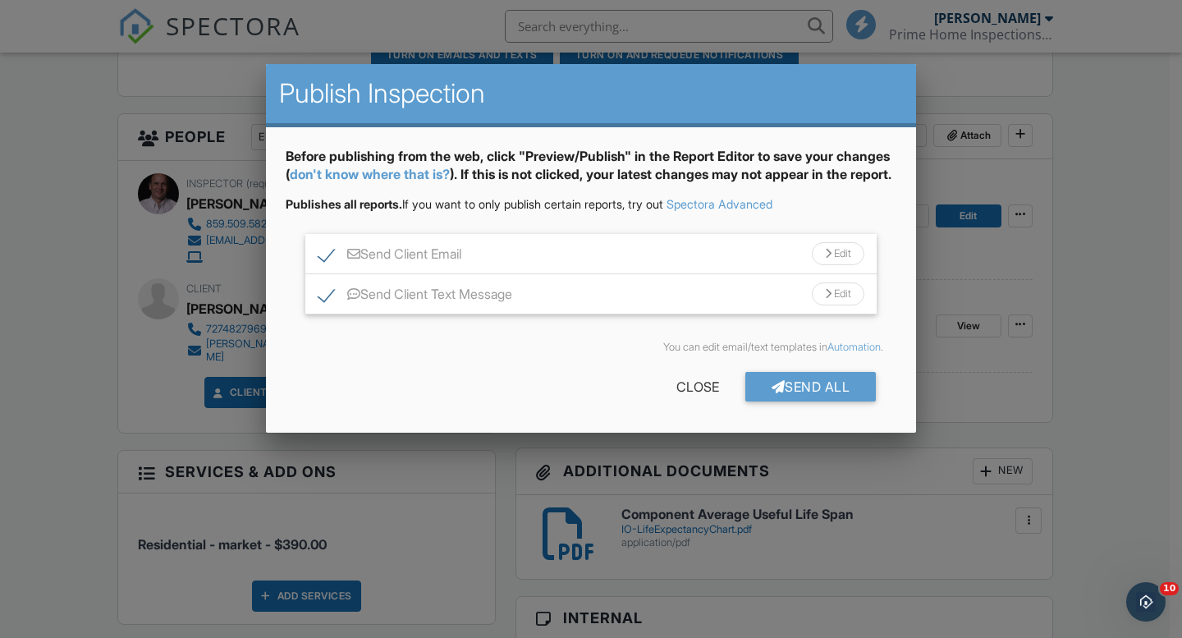
click at [639, 392] on div "Send All Close" at bounding box center [591, 390] width 611 height 46
click at [694, 401] on div "Close" at bounding box center [697, 387] width 95 height 30
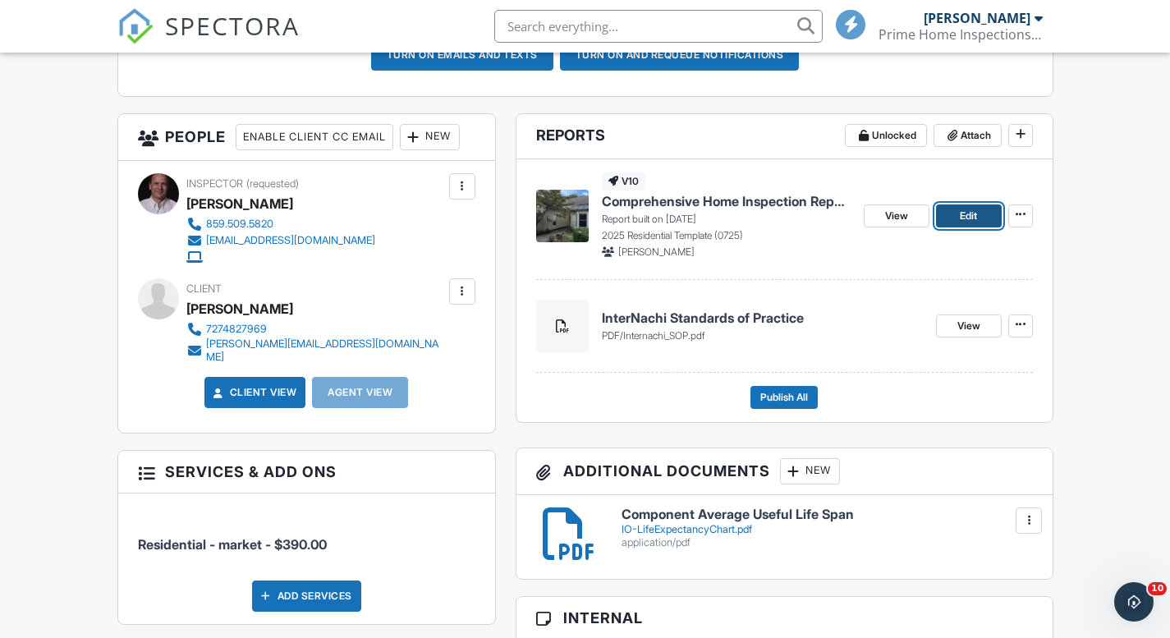
click at [967, 216] on span "Edit" at bounding box center [968, 216] width 17 height 16
